Goal: Information Seeking & Learning: Stay updated

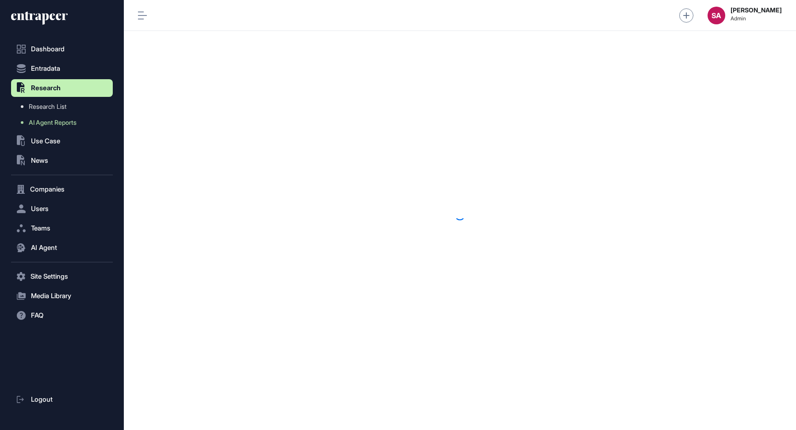
scroll to position [0, 0]
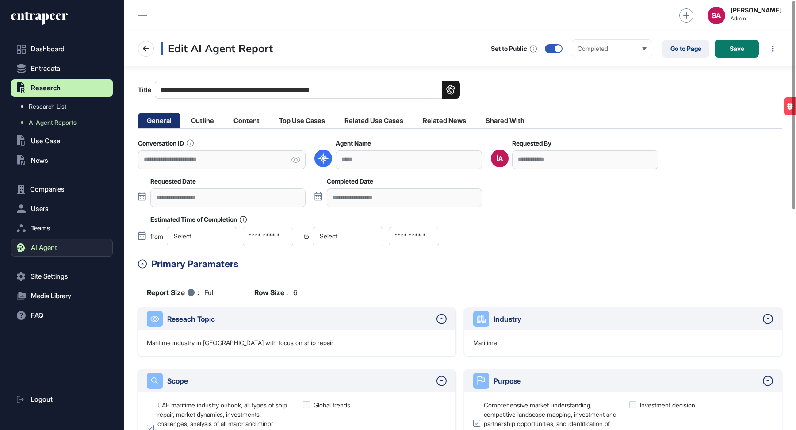
click at [35, 245] on span "AI Agent" at bounding box center [44, 247] width 26 height 7
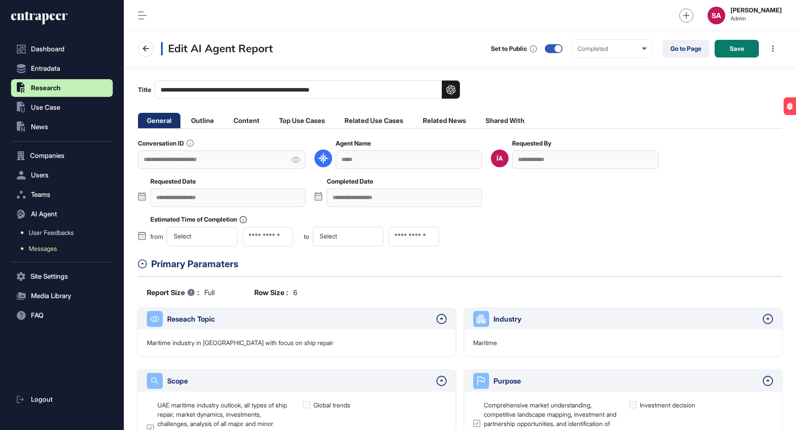
click at [36, 251] on span "Messages" at bounding box center [43, 248] width 28 height 7
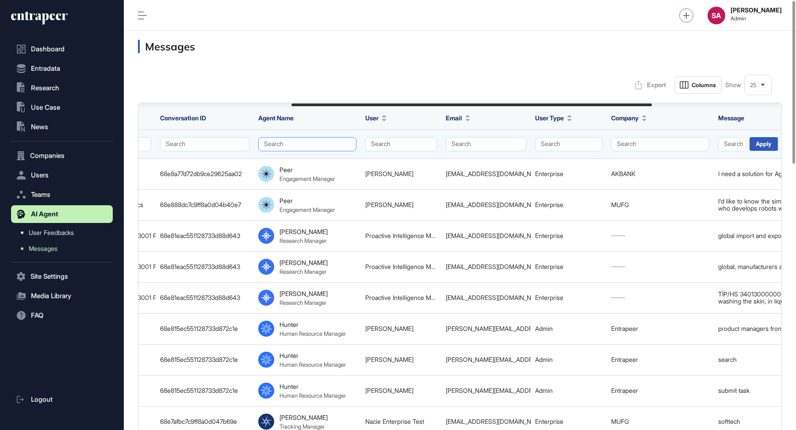
scroll to position [0, 276]
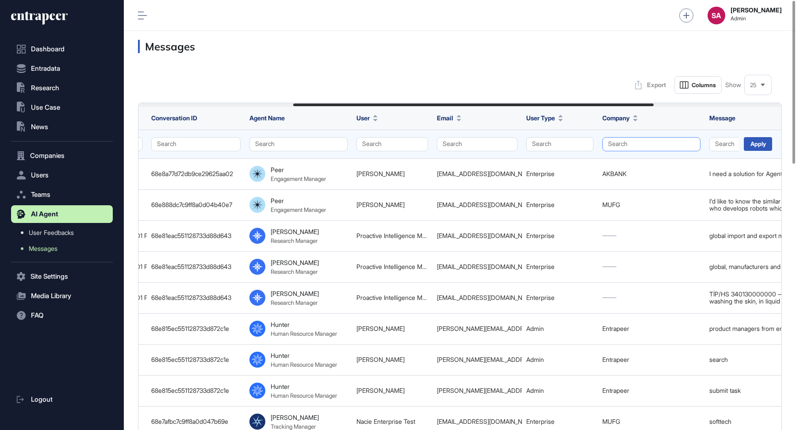
click at [642, 138] on button "Search" at bounding box center [651, 144] width 98 height 14
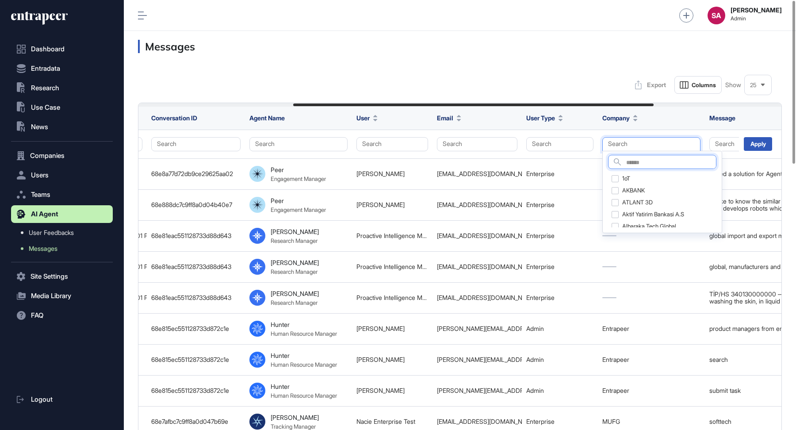
click at [648, 158] on input "text" at bounding box center [671, 163] width 90 height 12
type input "****"
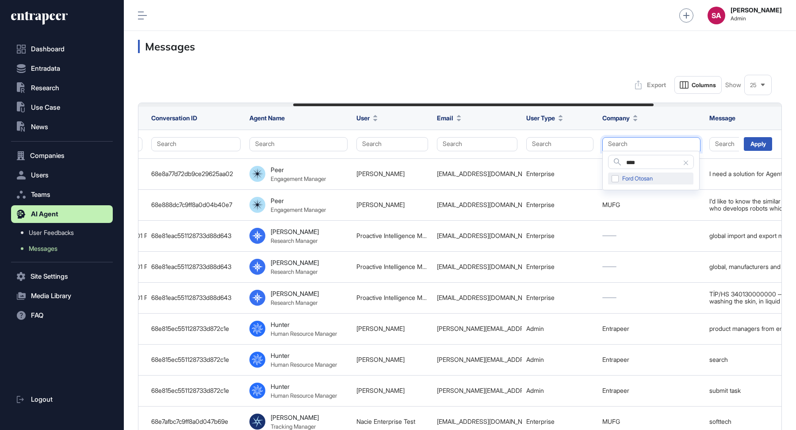
click at [616, 179] on div "Ford Otosan" at bounding box center [650, 178] width 85 height 12
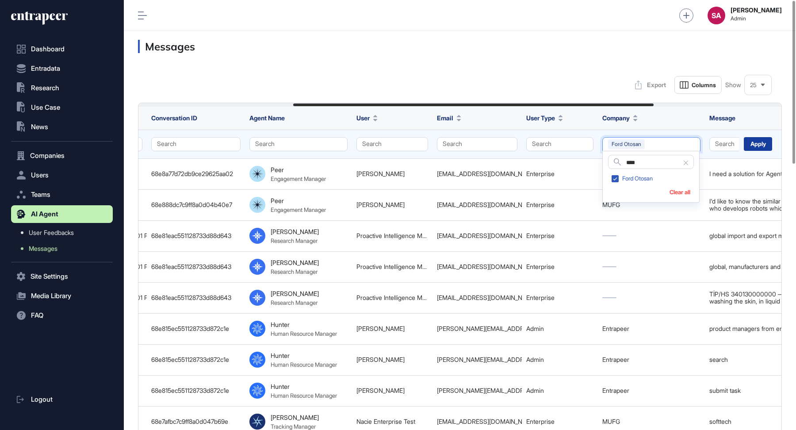
click at [756, 141] on div "Apply" at bounding box center [758, 144] width 28 height 14
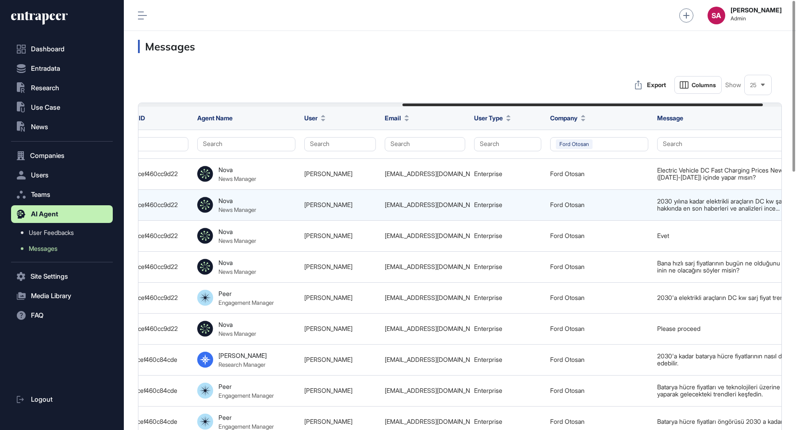
scroll to position [0, 505]
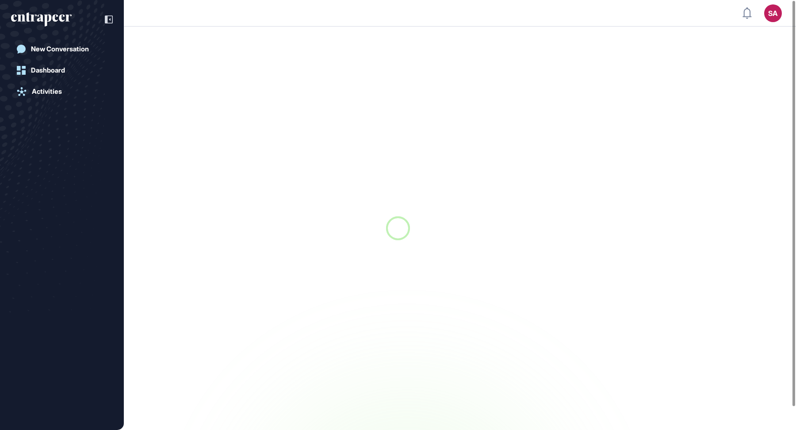
scroll to position [0, 0]
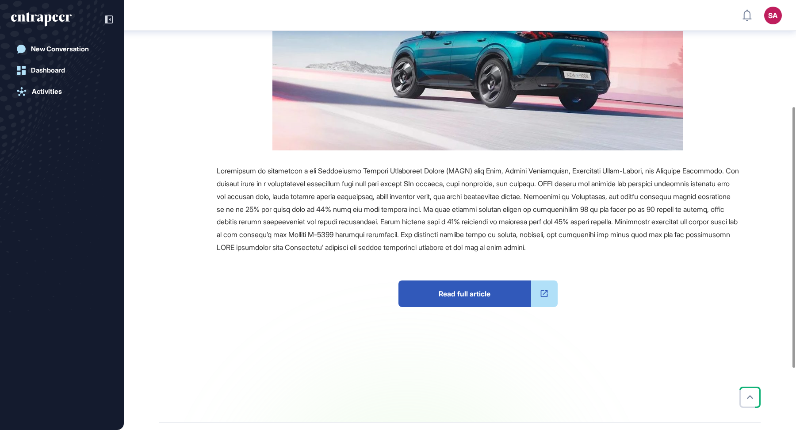
scroll to position [250, 0]
click at [487, 300] on span "Read full article" at bounding box center [464, 293] width 133 height 27
